Goal: Book appointment/travel/reservation

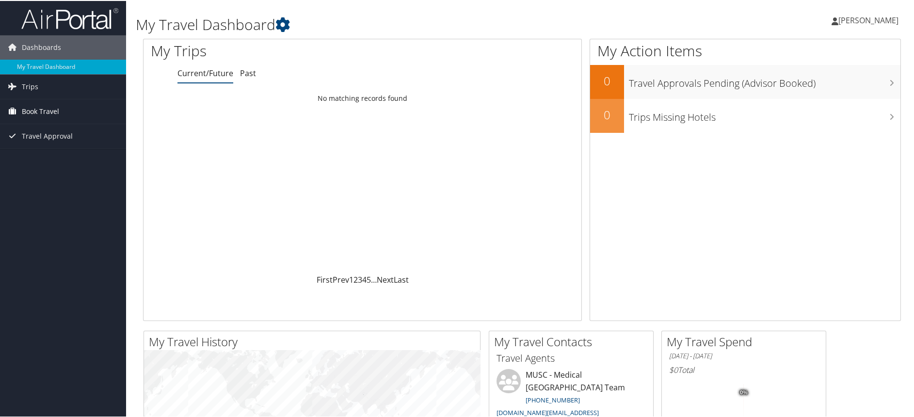
click at [48, 111] on span "Book Travel" at bounding box center [40, 110] width 37 height 24
click at [54, 160] on link "Book/Manage Online Trips" at bounding box center [63, 159] width 126 height 15
